Goal: Navigation & Orientation: Find specific page/section

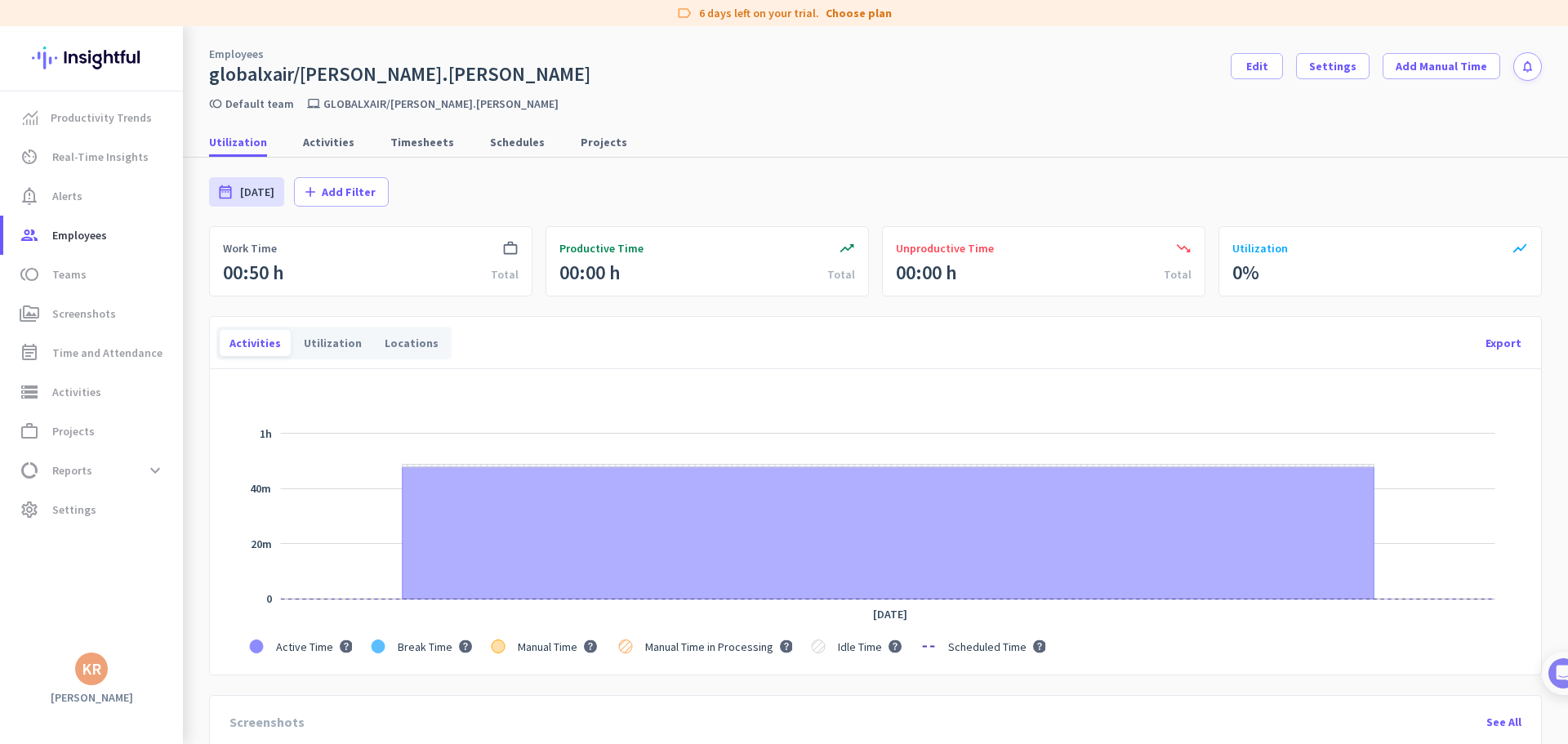
scroll to position [571, 0]
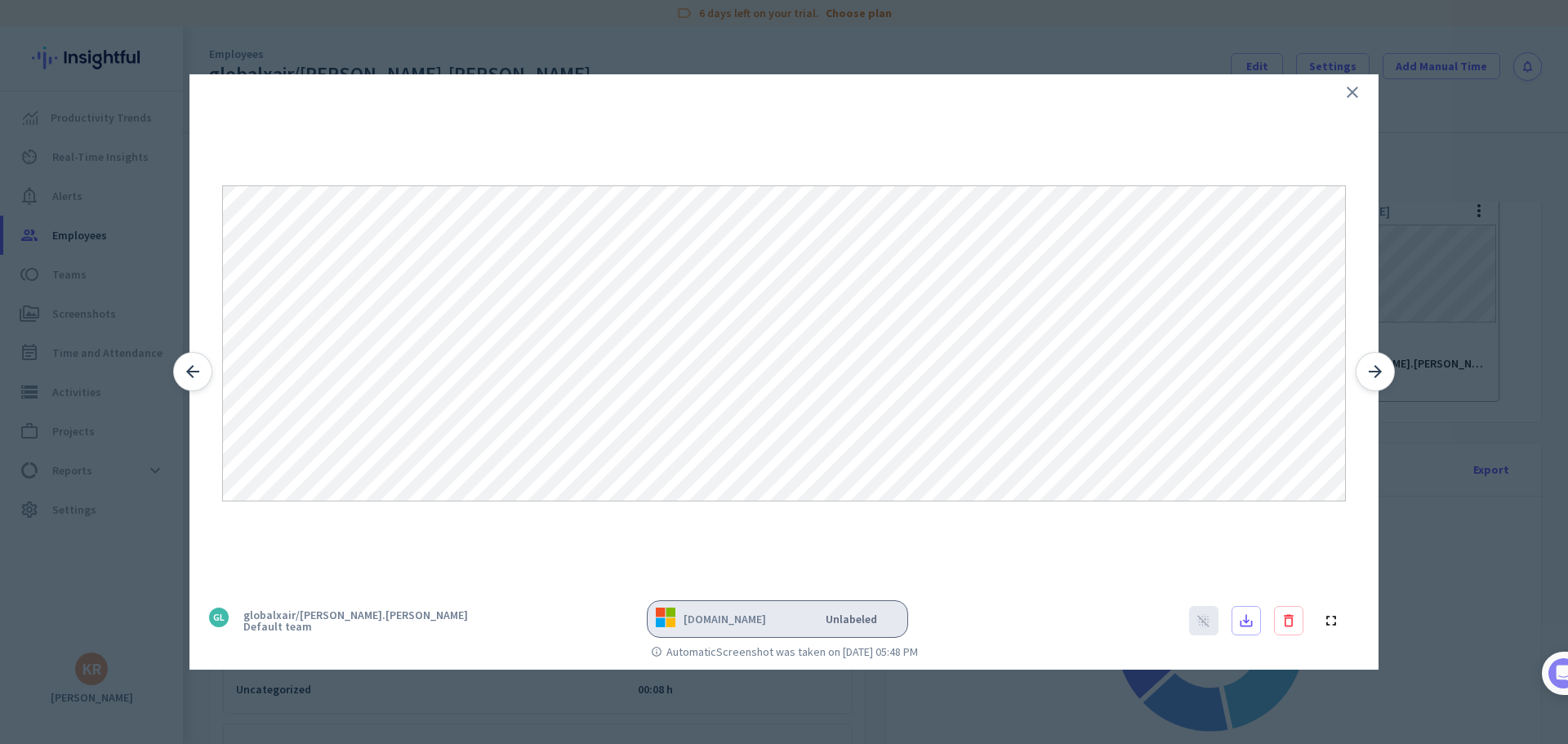
click at [1372, 367] on icon "arrow_forward" at bounding box center [1375, 371] width 19 height 19
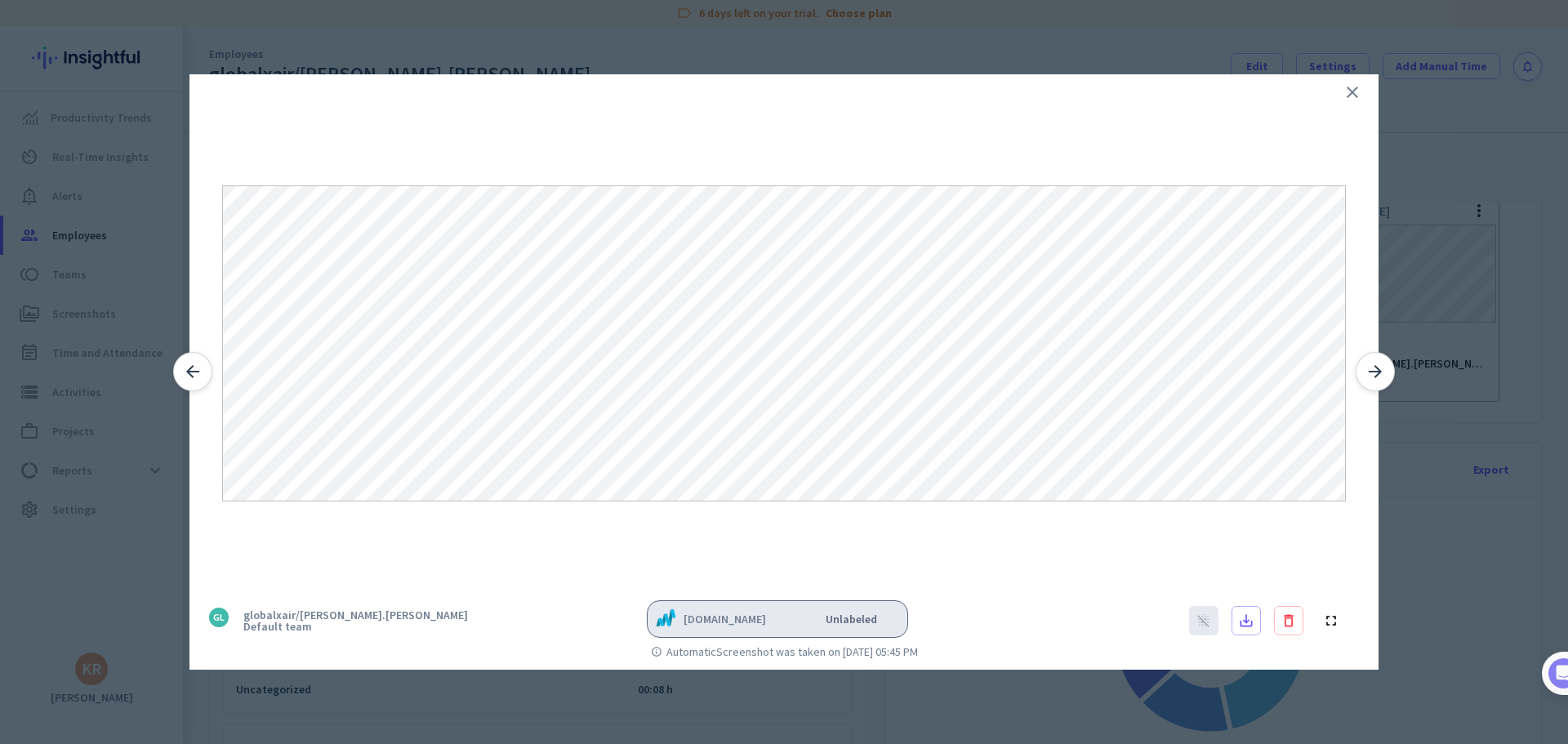
click at [1372, 367] on icon "arrow_forward" at bounding box center [1375, 371] width 19 height 19
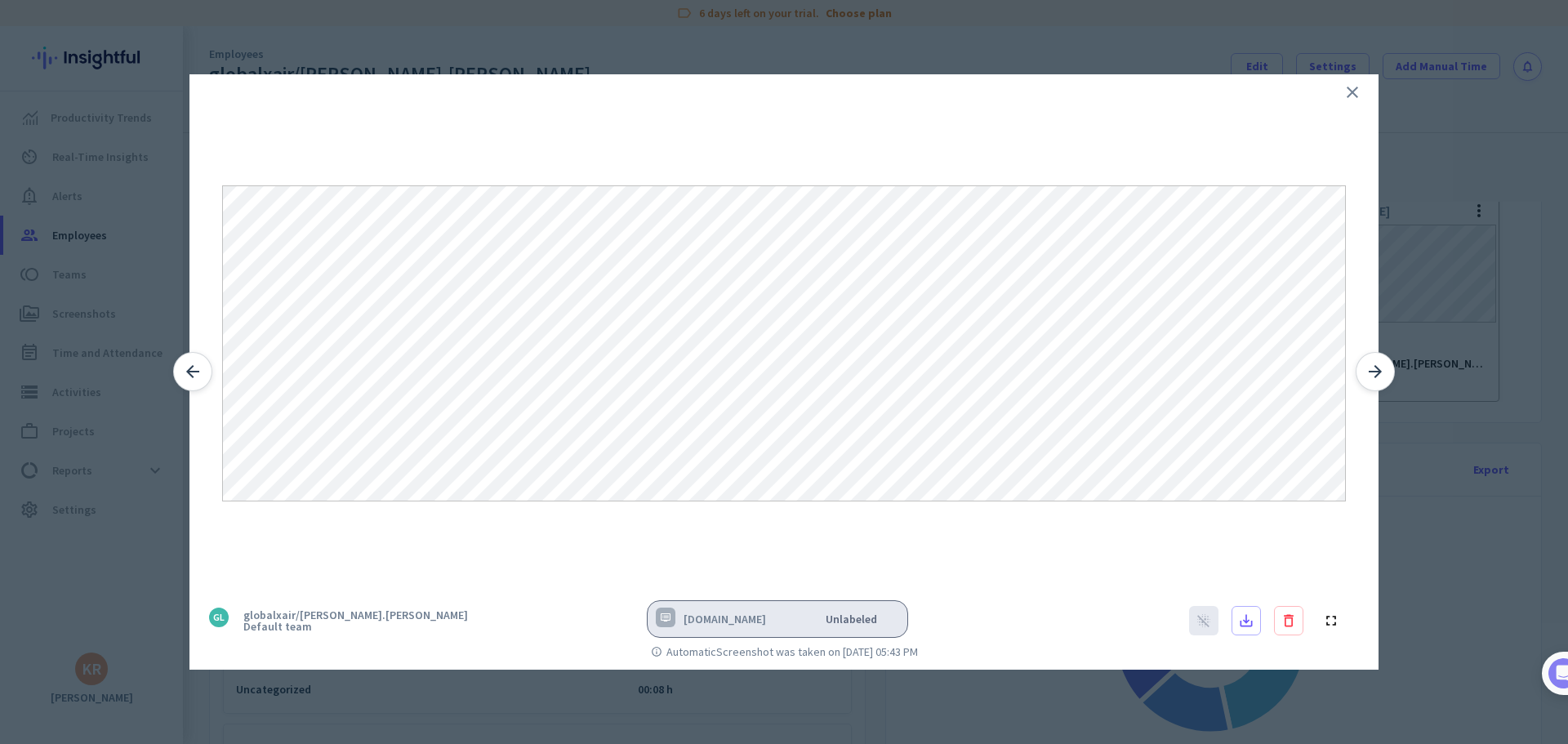
click at [1372, 367] on icon "arrow_forward" at bounding box center [1375, 371] width 19 height 19
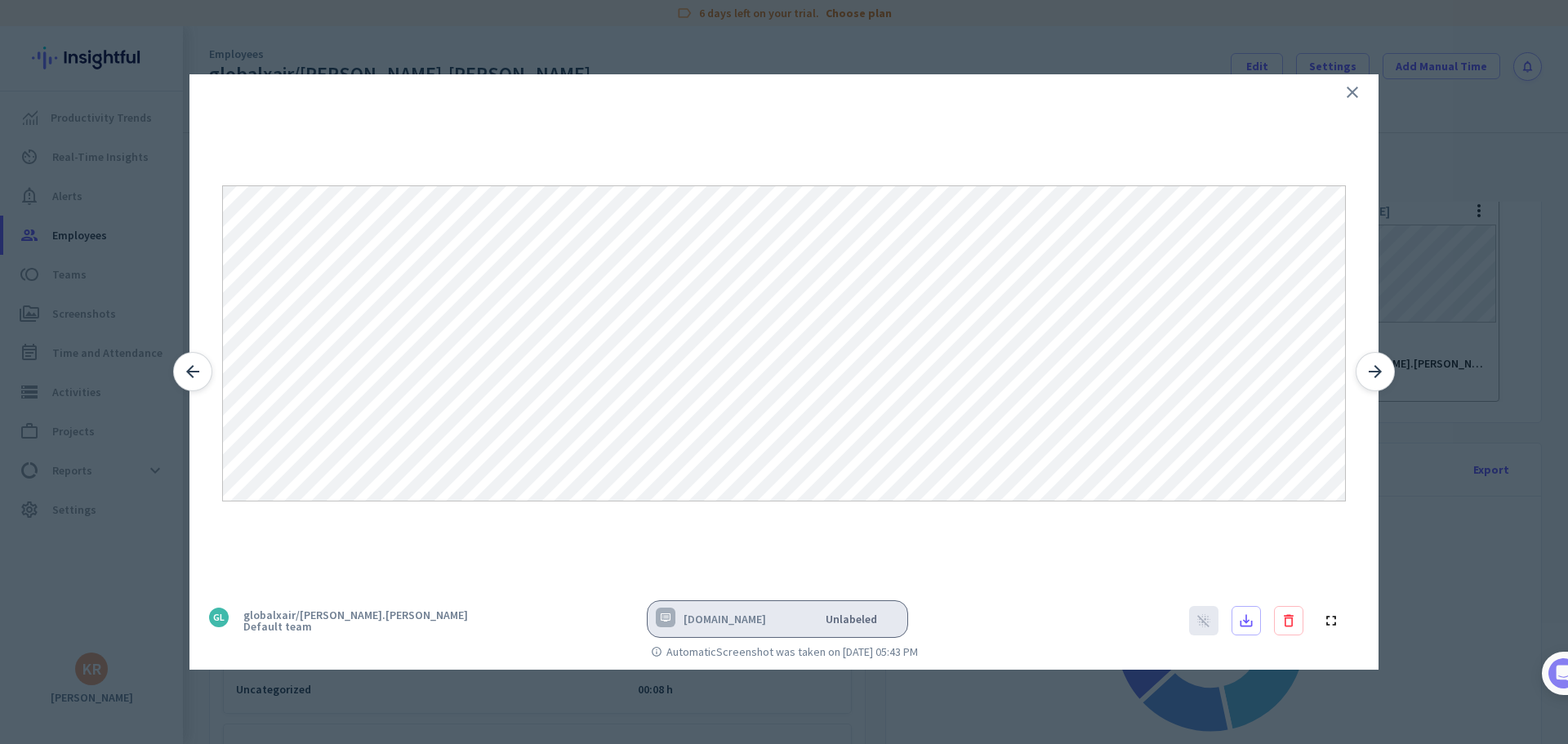
click at [186, 367] on icon "arrow_back" at bounding box center [192, 371] width 19 height 19
click at [188, 367] on icon "arrow_back" at bounding box center [192, 371] width 19 height 19
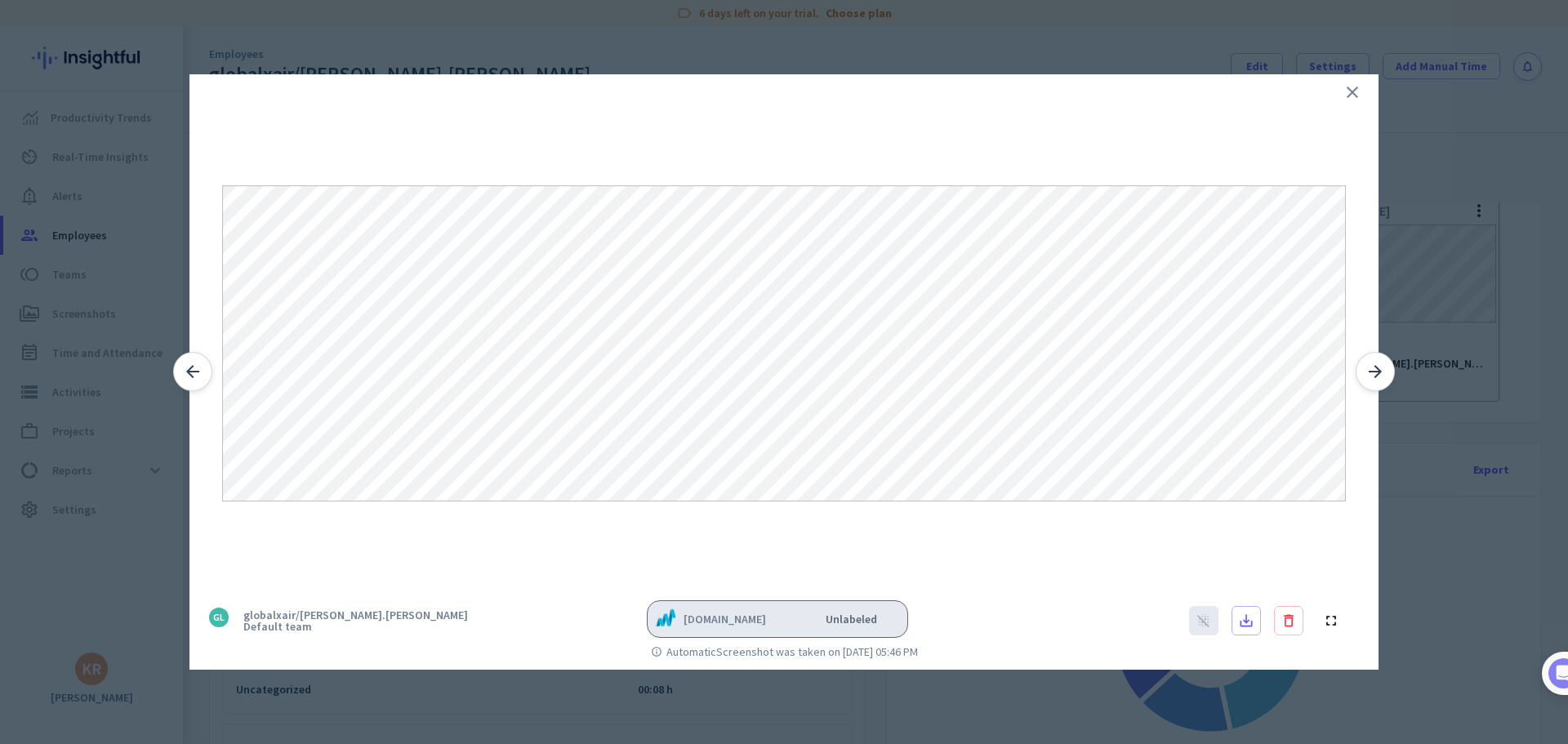
click at [189, 366] on icon "arrow_back" at bounding box center [192, 371] width 19 height 19
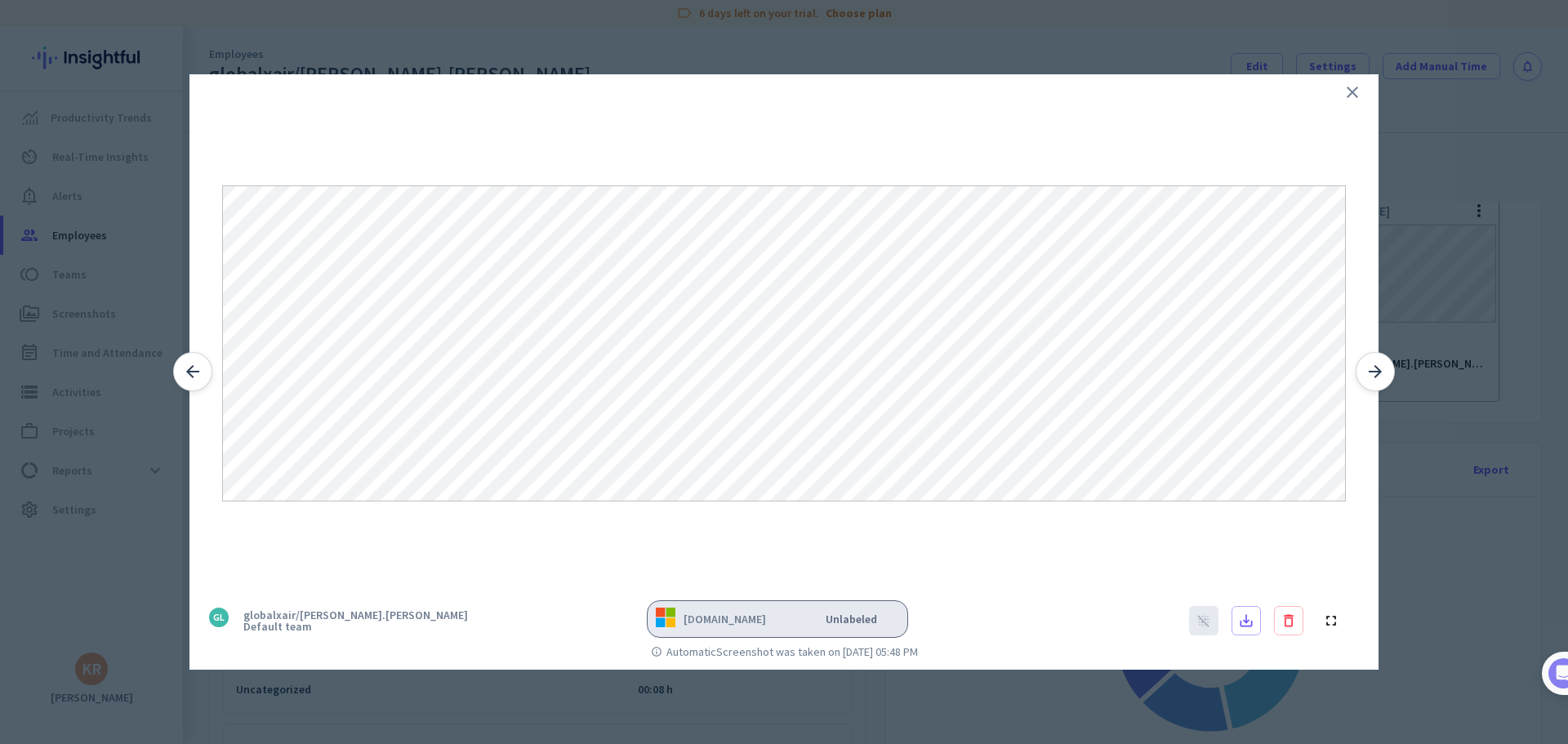
click at [189, 366] on icon "arrow_back" at bounding box center [192, 371] width 19 height 19
click at [1351, 86] on icon "close" at bounding box center [1352, 92] width 19 height 19
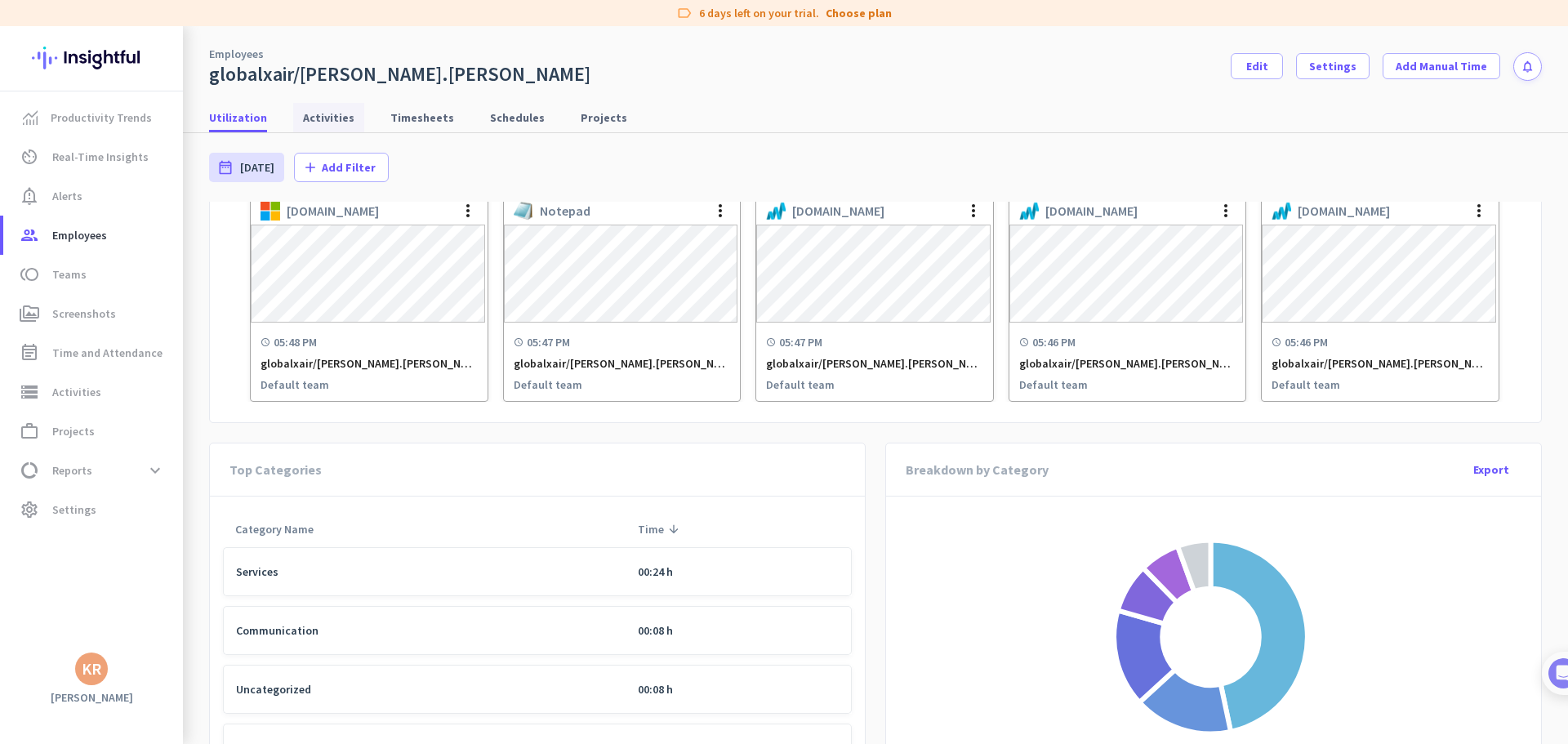
click at [321, 120] on span "Activities" at bounding box center [329, 118] width 52 height 17
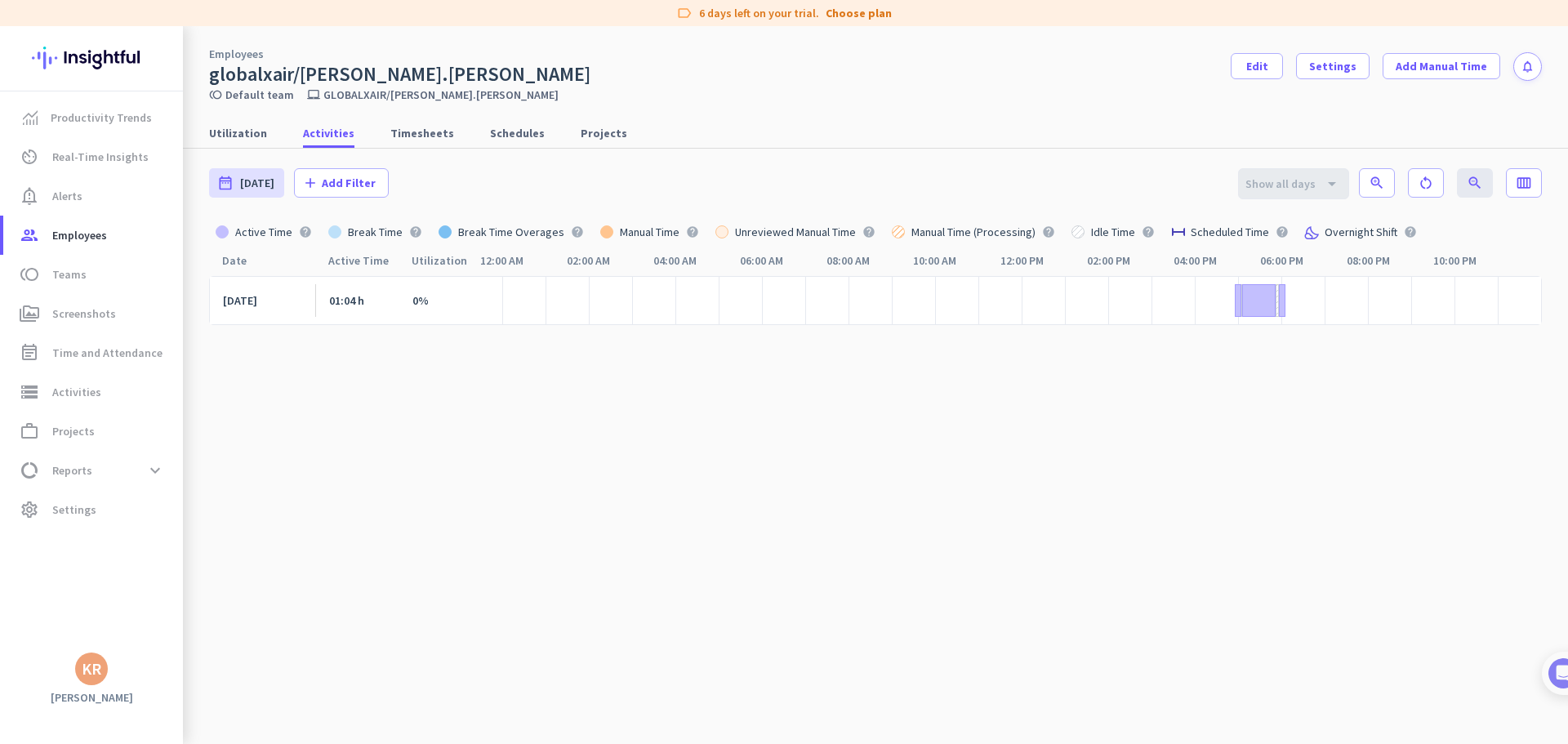
scroll to position [9, 0]
